Goal: Task Accomplishment & Management: Manage account settings

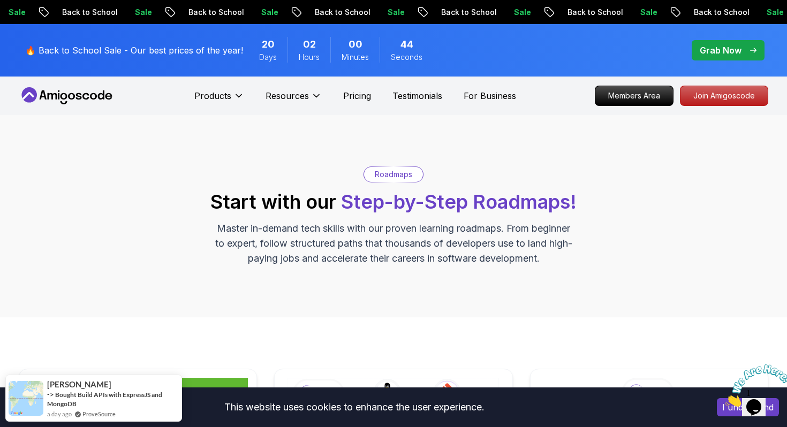
click at [78, 88] on icon at bounding box center [67, 95] width 96 height 17
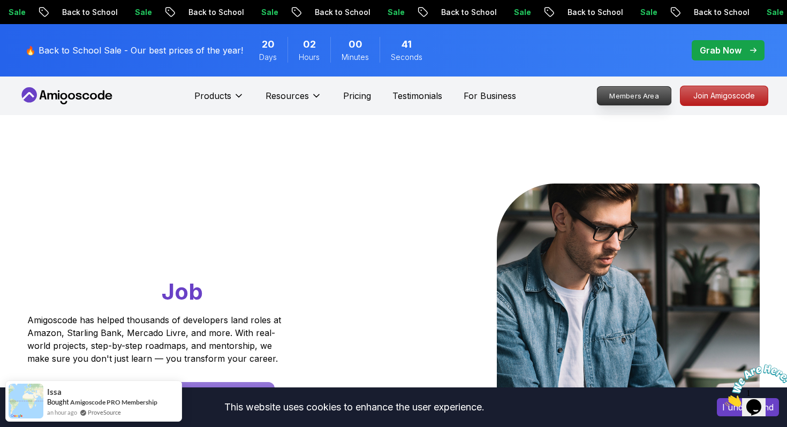
click at [653, 96] on p "Members Area" at bounding box center [634, 96] width 74 height 18
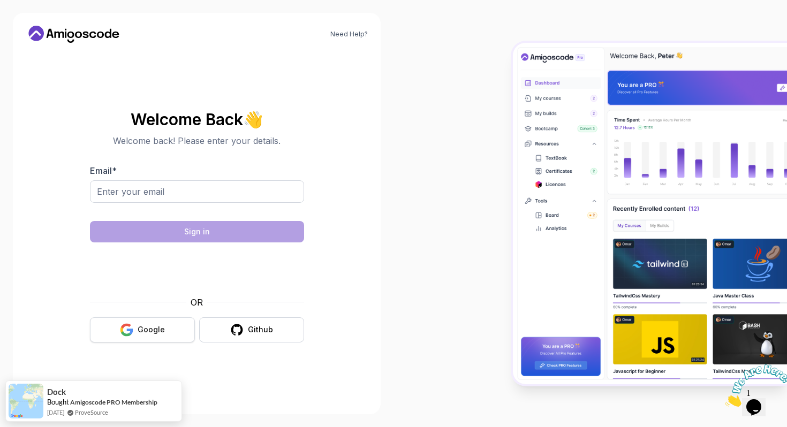
click at [160, 337] on button "Google" at bounding box center [142, 329] width 105 height 25
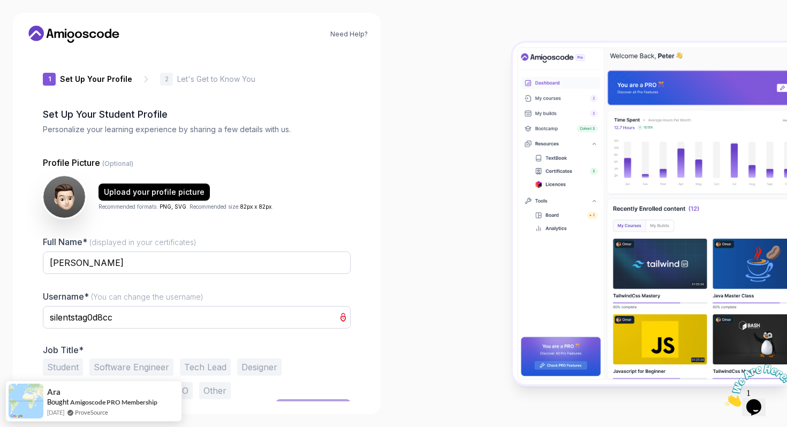
scroll to position [19, 0]
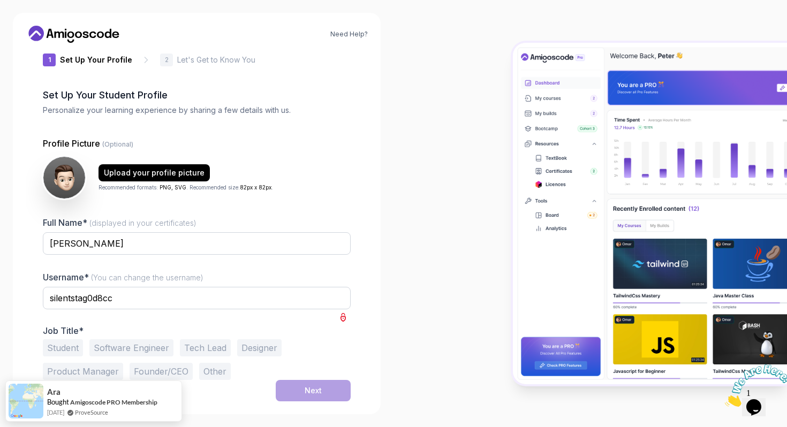
click at [70, 346] on button "Student" at bounding box center [63, 347] width 40 height 17
click at [292, 389] on button "Next" at bounding box center [313, 390] width 75 height 21
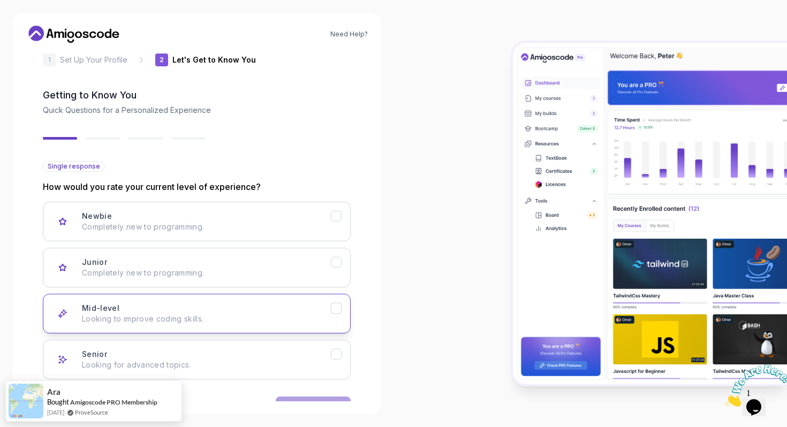
scroll to position [53, 0]
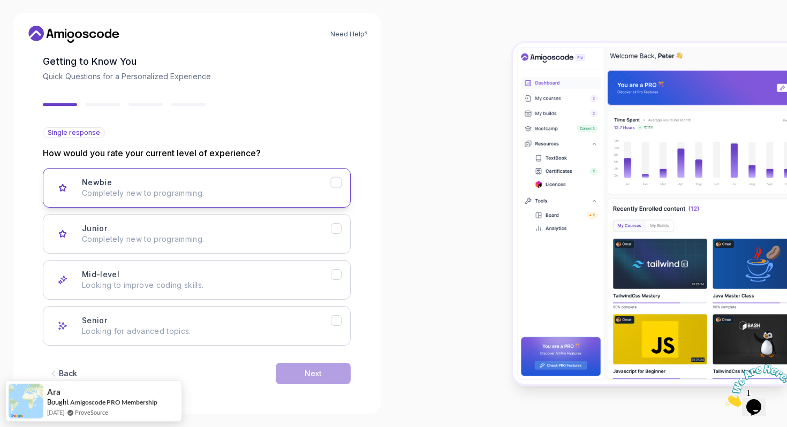
click at [192, 185] on div "Newbie Completely new to programming." at bounding box center [206, 187] width 249 height 21
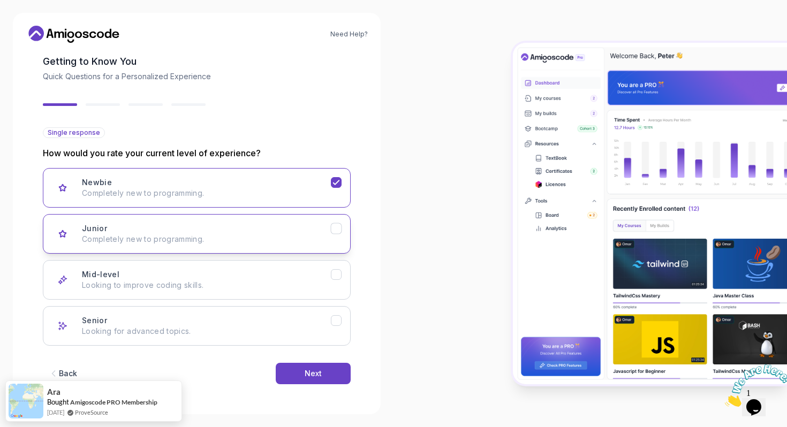
click at [254, 221] on button "Junior Completely new to programming." at bounding box center [197, 234] width 308 height 40
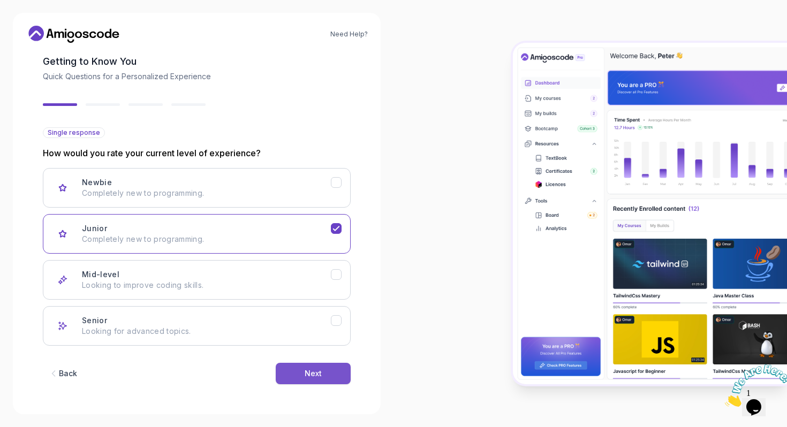
click at [300, 366] on button "Next" at bounding box center [313, 373] width 75 height 21
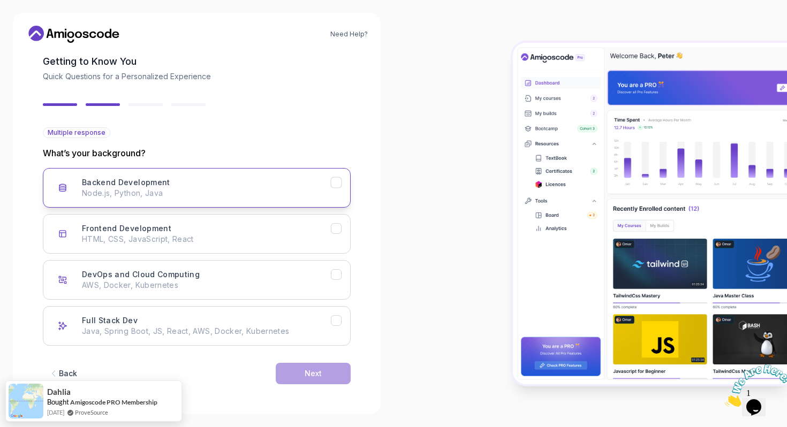
click at [149, 207] on button "Backend Development Node.js, Python, Java" at bounding box center [197, 188] width 308 height 40
click at [302, 373] on button "Next" at bounding box center [313, 373] width 75 height 21
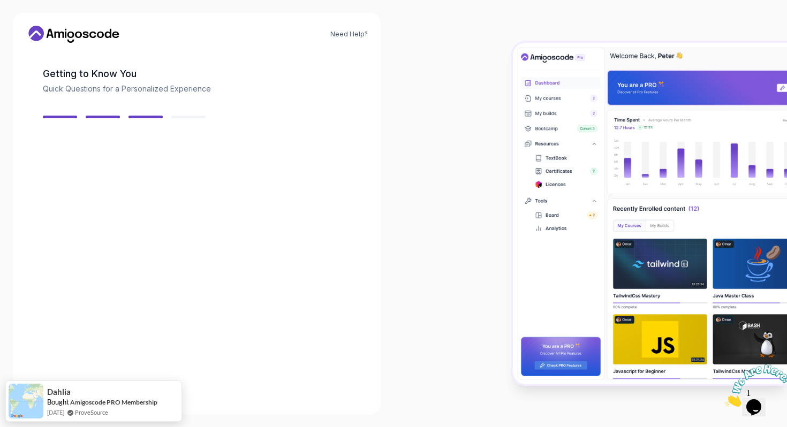
scroll to position [40, 0]
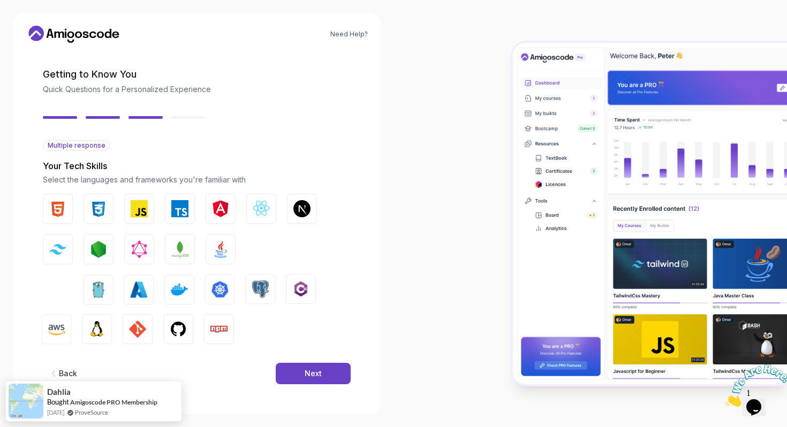
click at [302, 373] on button "Next" at bounding box center [313, 373] width 75 height 21
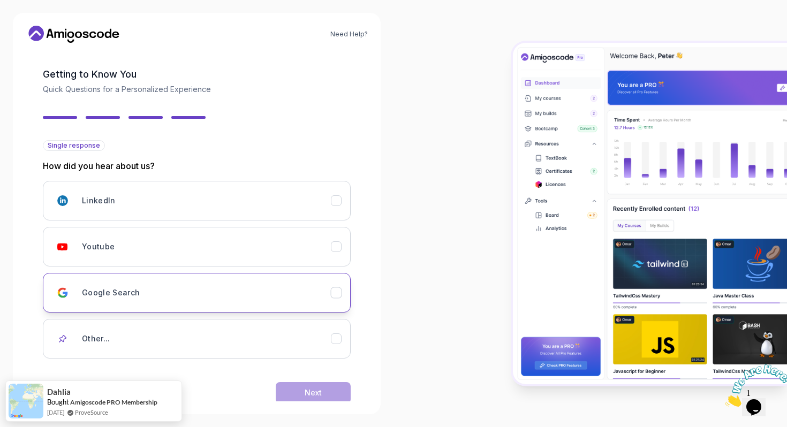
click at [287, 273] on button "Google Search" at bounding box center [197, 293] width 308 height 40
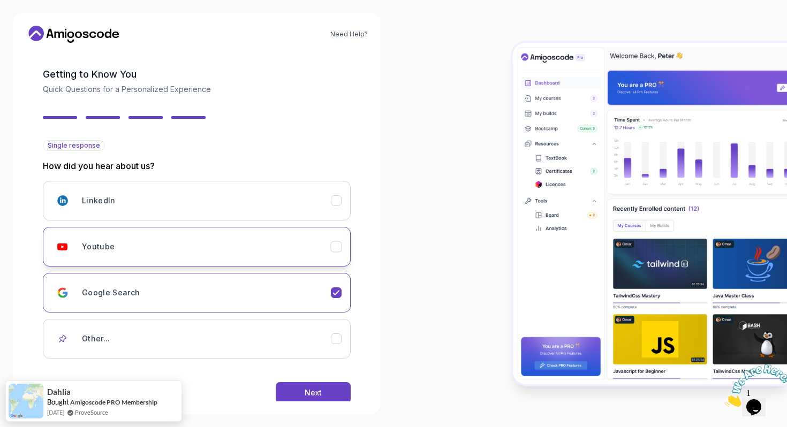
click at [262, 228] on button "Youtube" at bounding box center [197, 247] width 308 height 40
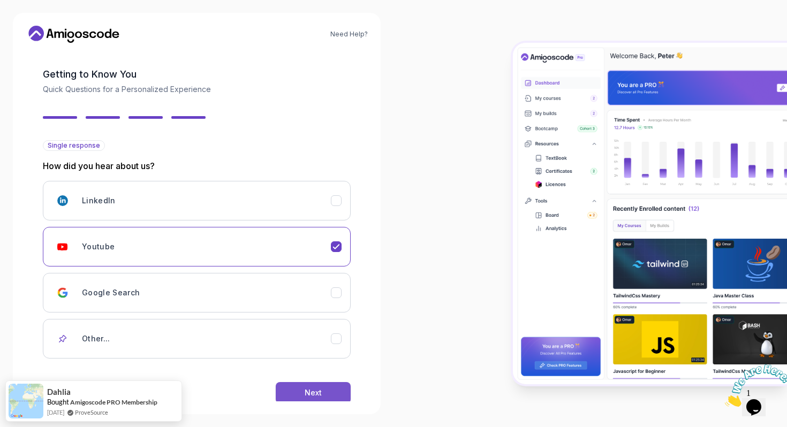
click at [301, 385] on button "Next" at bounding box center [313, 392] width 75 height 21
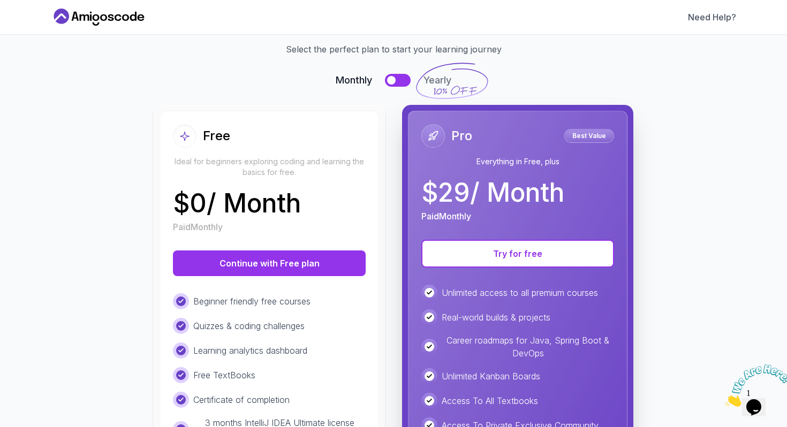
scroll to position [0, 0]
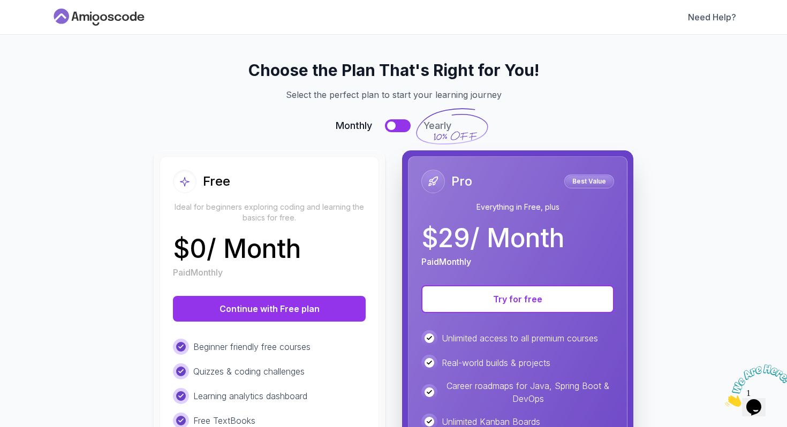
click at [108, 14] on icon at bounding box center [99, 17] width 96 height 17
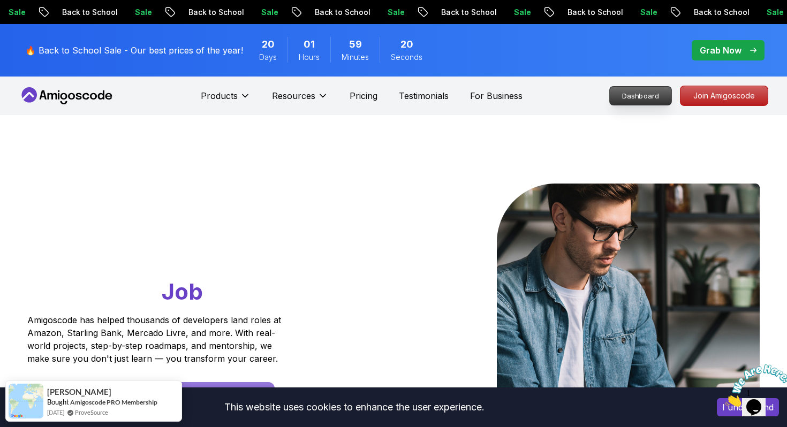
click at [639, 91] on p "Dashboard" at bounding box center [641, 96] width 62 height 18
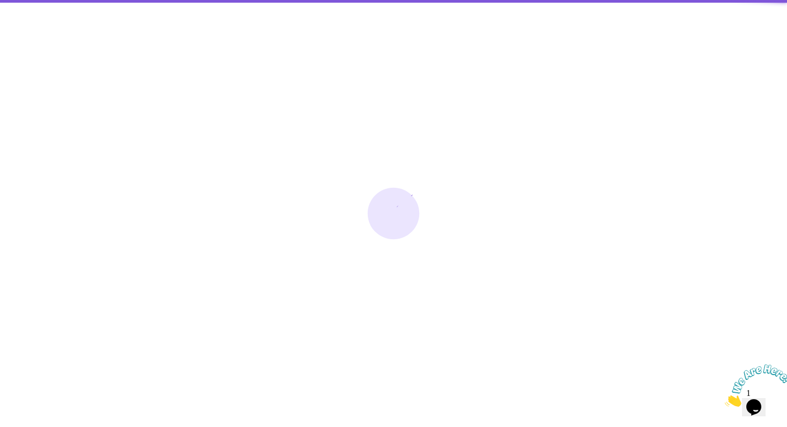
click at [332, 126] on div at bounding box center [393, 213] width 787 height 427
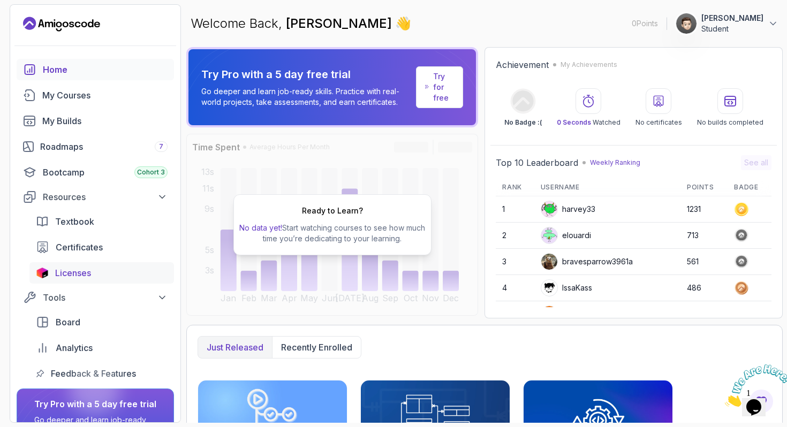
click at [68, 269] on span "Licenses" at bounding box center [73, 273] width 36 height 13
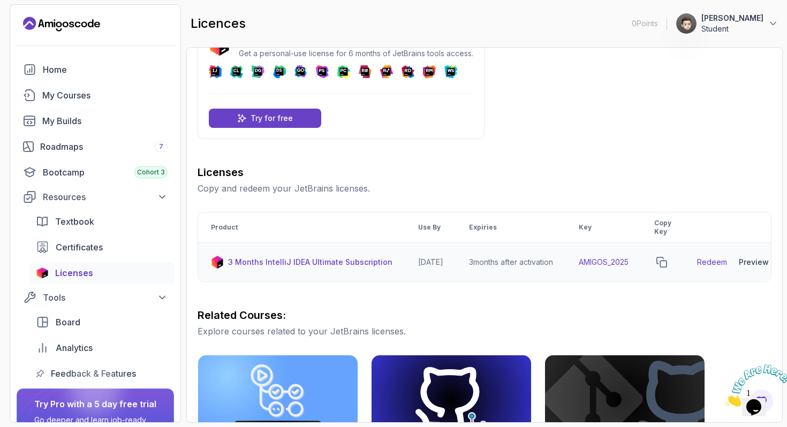
scroll to position [0, 29]
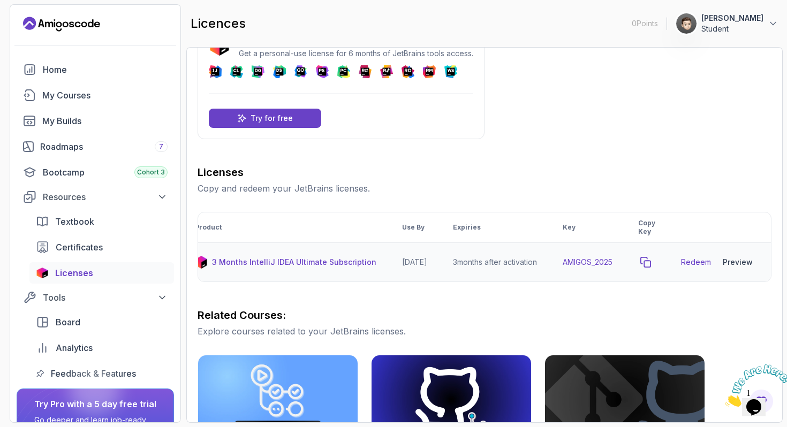
click at [648, 259] on icon "copy-button" at bounding box center [645, 262] width 11 height 11
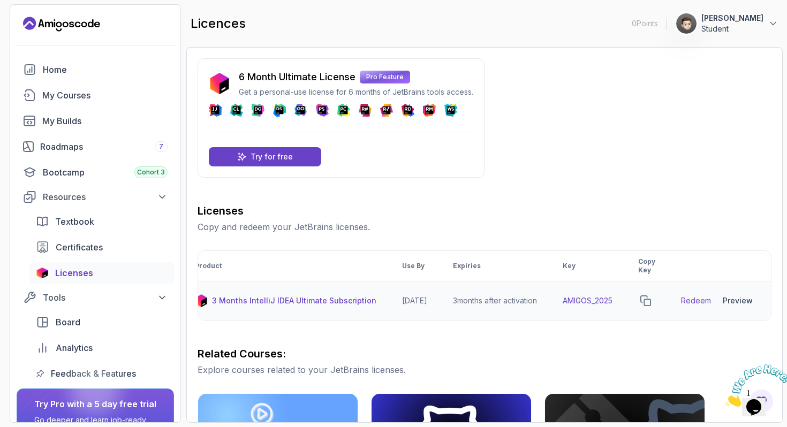
scroll to position [0, 0]
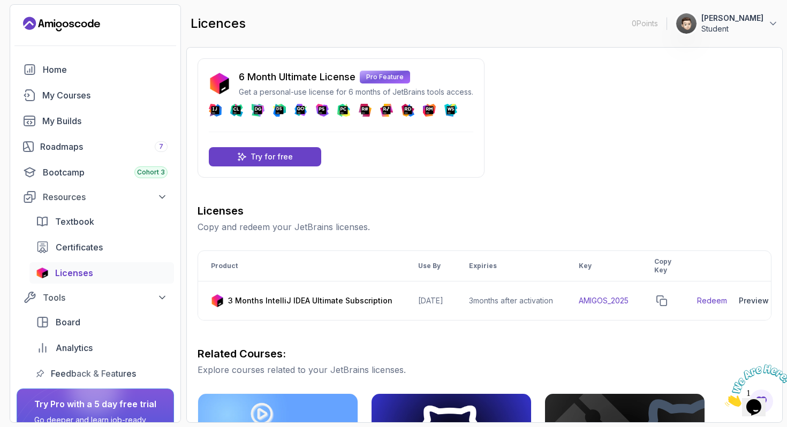
click at [374, 156] on div "6 Month Ultimate License Pro Feature Get a personal-use license for 6 months of…" at bounding box center [341, 117] width 287 height 119
click at [289, 155] on p "Try for free" at bounding box center [272, 157] width 42 height 11
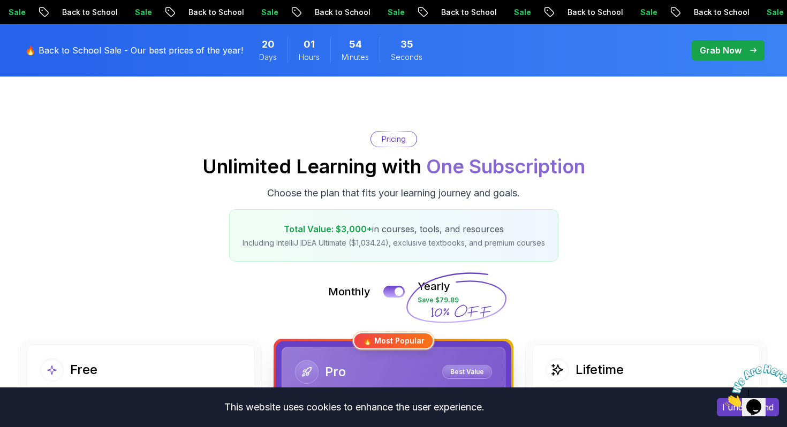
scroll to position [74, 0]
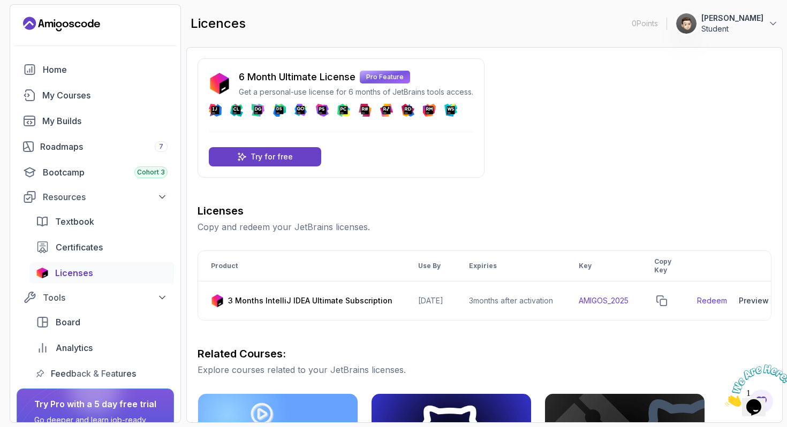
click at [490, 187] on div "6 Month Ultimate License Pro Feature Get a personal-use license for 6 months of…" at bounding box center [485, 376] width 574 height 636
click at [667, 303] on icon "copy-button" at bounding box center [661, 301] width 11 height 11
click at [665, 303] on icon at bounding box center [662, 300] width 7 height 5
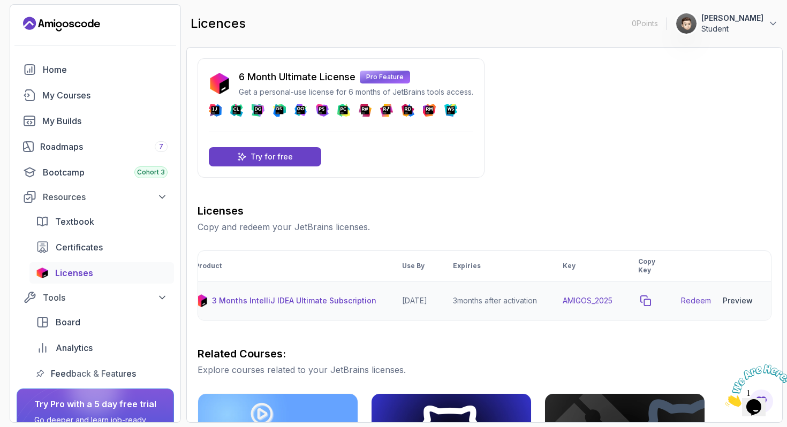
click at [649, 305] on icon "copy-button" at bounding box center [645, 301] width 11 height 11
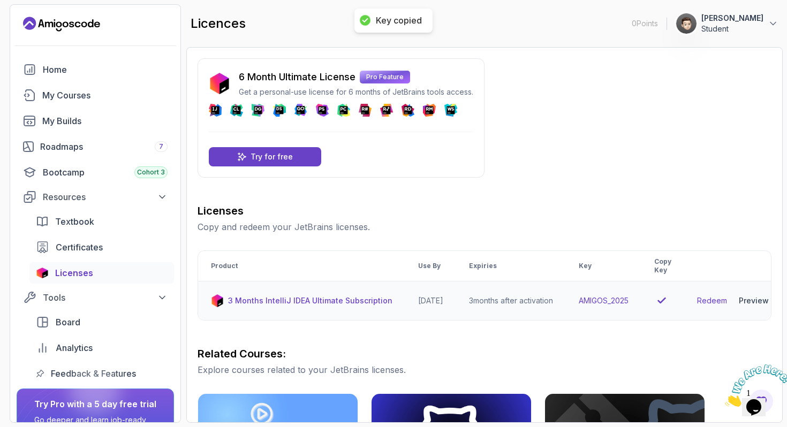
click at [281, 302] on p "3 Months IntelliJ IDEA Ultimate Subscription" at bounding box center [310, 301] width 164 height 11
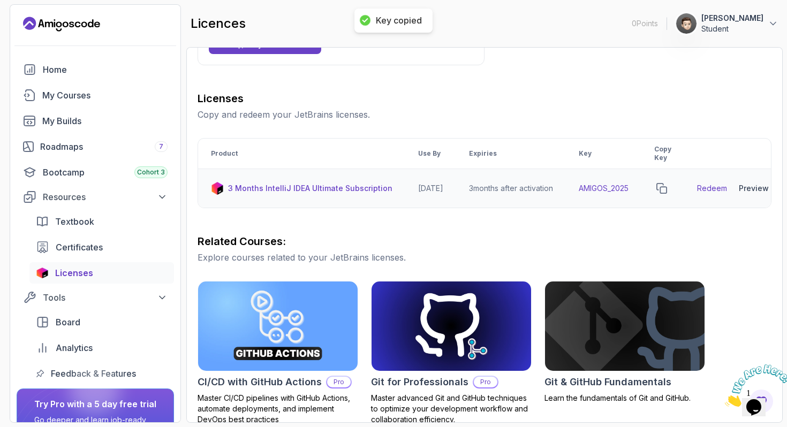
scroll to position [125, 0]
